Goal: Use online tool/utility: Utilize a website feature to perform a specific function

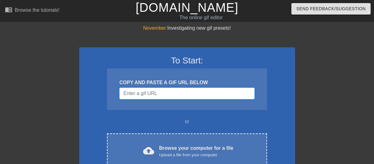
click at [123, 96] on input "Username" at bounding box center [186, 93] width 135 height 12
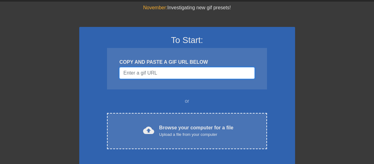
scroll to position [31, 0]
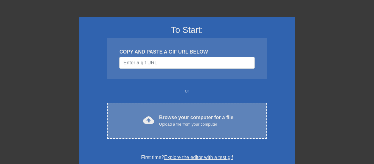
click at [159, 116] on div "Browse your computer for a file Upload a file from your computer" at bounding box center [196, 121] width 74 height 14
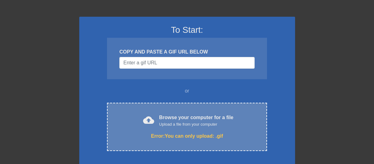
click at [182, 121] on div "Upload a file from your computer" at bounding box center [196, 124] width 74 height 6
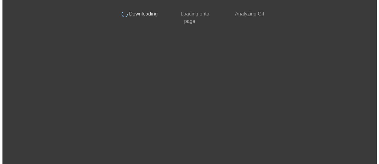
scroll to position [0, 0]
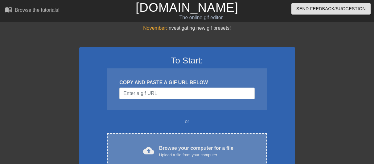
click at [159, 148] on div "Browse your computer for a file Upload a file from your computer" at bounding box center [196, 151] width 74 height 14
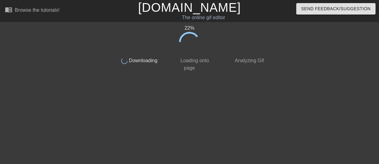
click at [30, 134] on html "menu_book Browse the tutorials! [DOMAIN_NAME] The online gif editor Send Feedba…" at bounding box center [189, 106] width 379 height 212
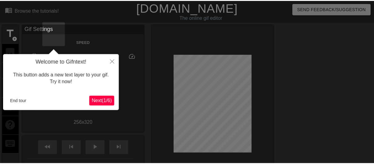
scroll to position [15, 0]
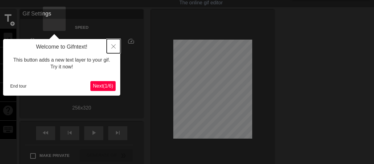
click at [114, 45] on icon "Close" at bounding box center [113, 46] width 4 height 4
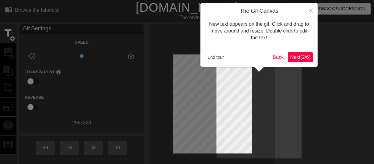
click at [299, 57] on span "Next ( 2 / 6 )" at bounding box center [301, 56] width 20 height 5
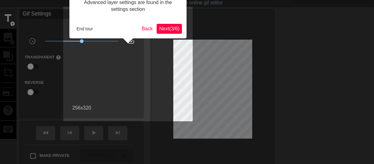
click at [173, 29] on span "Next ( 3 / 6 )" at bounding box center [169, 28] width 20 height 5
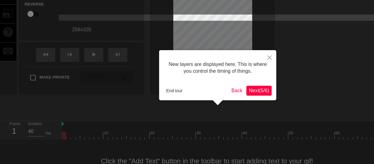
click at [260, 88] on span "Next ( 5 / 6 )" at bounding box center [259, 90] width 20 height 5
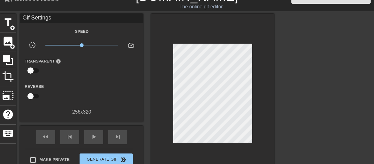
scroll to position [0, 0]
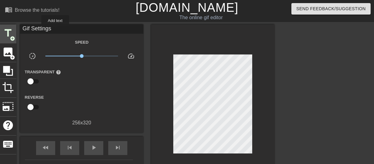
click at [14, 31] on span "title" at bounding box center [8, 33] width 12 height 12
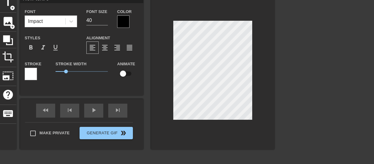
scroll to position [1, 1]
type input "New text"
type textarea "New text"
type input "New text"
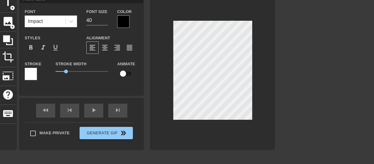
type textarea "New text"
type input "New tex"
type textarea "New tex"
type input "New te"
type textarea "New te"
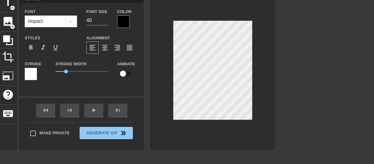
type input "New t"
type textarea "New t"
type input "New"
type textarea "New"
type input "New"
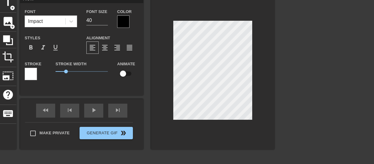
type textarea "New"
type input "Ne"
type textarea "Ne"
type input "N"
type textarea "N"
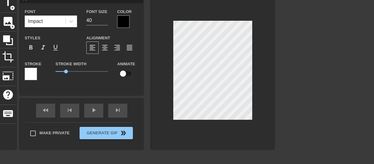
scroll to position [1, 1]
type input "Withdrawal Is Not Open"
type textarea "Withdrawal Is Not Open"
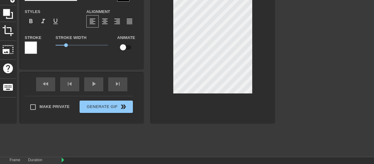
scroll to position [26, 0]
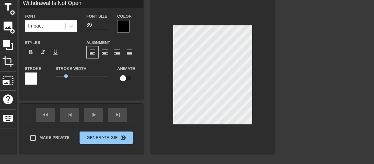
click at [108, 26] on input "39" at bounding box center [97, 25] width 22 height 10
click at [108, 27] on input "38" at bounding box center [97, 25] width 22 height 10
click at [108, 27] on input "37" at bounding box center [97, 25] width 22 height 10
click at [108, 27] on input "36" at bounding box center [97, 25] width 22 height 10
click at [108, 27] on input "35" at bounding box center [97, 25] width 22 height 10
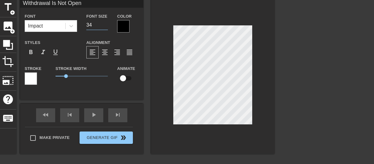
click at [108, 27] on input "34" at bounding box center [97, 25] width 22 height 10
click at [108, 27] on input "33" at bounding box center [97, 25] width 22 height 10
click at [108, 27] on input "32" at bounding box center [97, 25] width 22 height 10
click at [108, 27] on input "31" at bounding box center [97, 25] width 22 height 10
click at [108, 27] on input "30" at bounding box center [97, 25] width 22 height 10
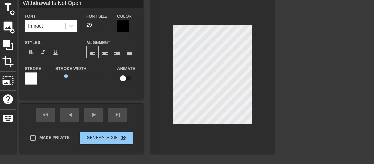
click at [108, 27] on input "29" at bounding box center [97, 25] width 22 height 10
click at [108, 27] on input "28" at bounding box center [97, 25] width 22 height 10
click at [108, 27] on input "27" at bounding box center [97, 25] width 22 height 10
click at [108, 27] on input "26" at bounding box center [97, 25] width 22 height 10
type input "25"
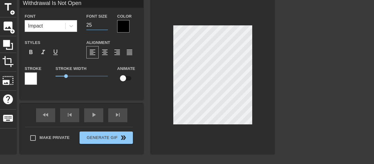
click at [108, 27] on input "25" at bounding box center [97, 25] width 22 height 10
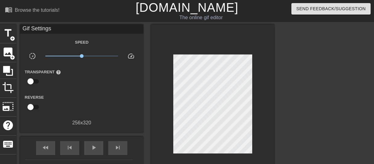
scroll to position [31, 0]
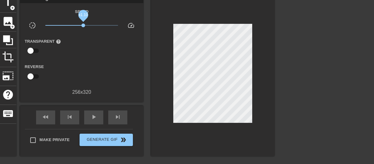
drag, startPoint x: 128, startPoint y: 27, endPoint x: 130, endPoint y: 29, distance: 3.2
click at [123, 29] on div "x1.10" at bounding box center [82, 27] width 82 height 10
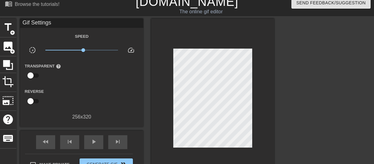
scroll to position [0, 0]
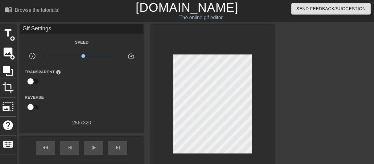
click at [224, 44] on div at bounding box center [212, 105] width 123 height 162
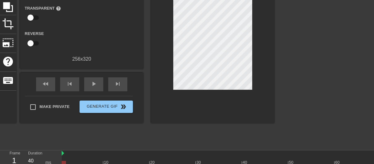
scroll to position [64, 0]
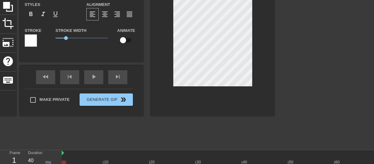
click at [12, 87] on div "title add_circle image add_circle crop photo_size_select_large help keyboard Wi…" at bounding box center [187, 52] width 374 height 185
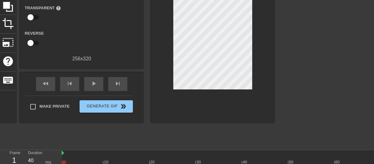
click at [98, 85] on span "play_arrow" at bounding box center [93, 83] width 7 height 7
click at [98, 83] on span "pause" at bounding box center [93, 83] width 7 height 7
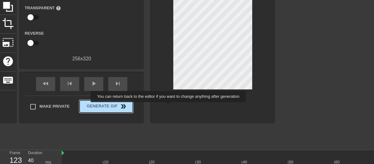
click at [127, 106] on span "double_arrow" at bounding box center [123, 106] width 7 height 7
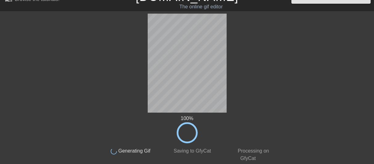
scroll to position [0, 0]
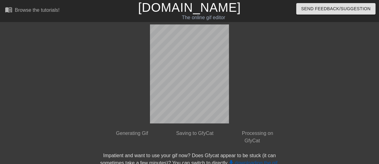
click at [278, 160] on link "get_app downloading the gif" at bounding box center [253, 162] width 50 height 5
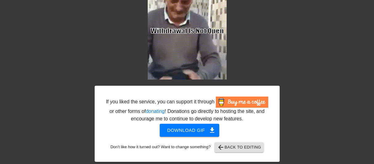
scroll to position [44, 0]
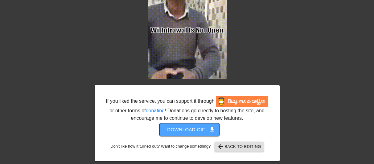
click at [190, 132] on span "Download gif get_app" at bounding box center [189, 129] width 45 height 8
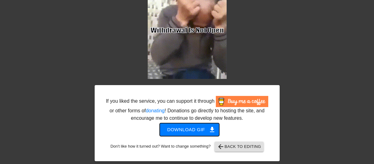
click at [209, 129] on span "get_app" at bounding box center [212, 129] width 7 height 7
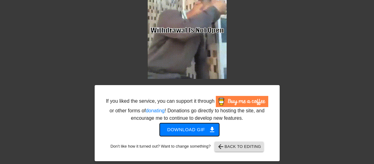
click at [189, 127] on span "Download gif get_app" at bounding box center [189, 129] width 45 height 8
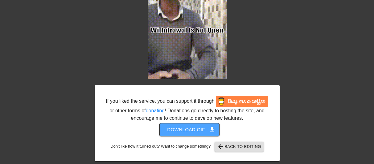
click at [189, 127] on span "Download gif get_app" at bounding box center [189, 129] width 45 height 8
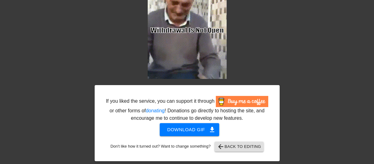
scroll to position [0, 0]
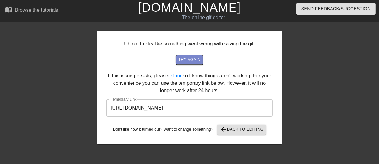
click at [185, 57] on span "try again" at bounding box center [189, 59] width 22 height 7
